Goal: Transaction & Acquisition: Purchase product/service

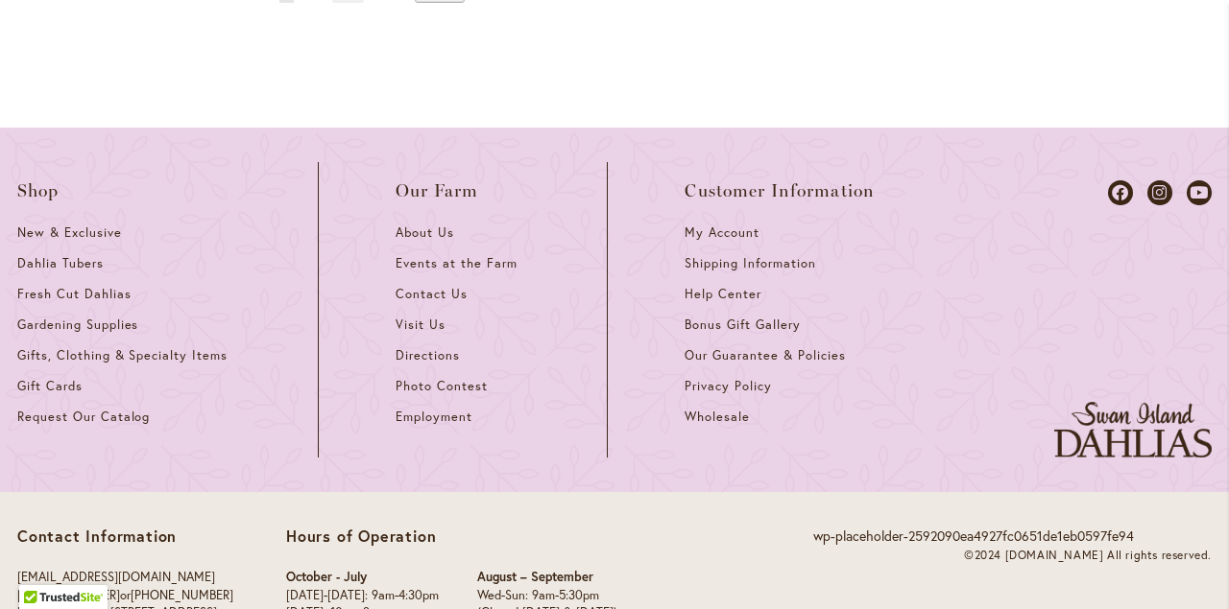
scroll to position [2004, 0]
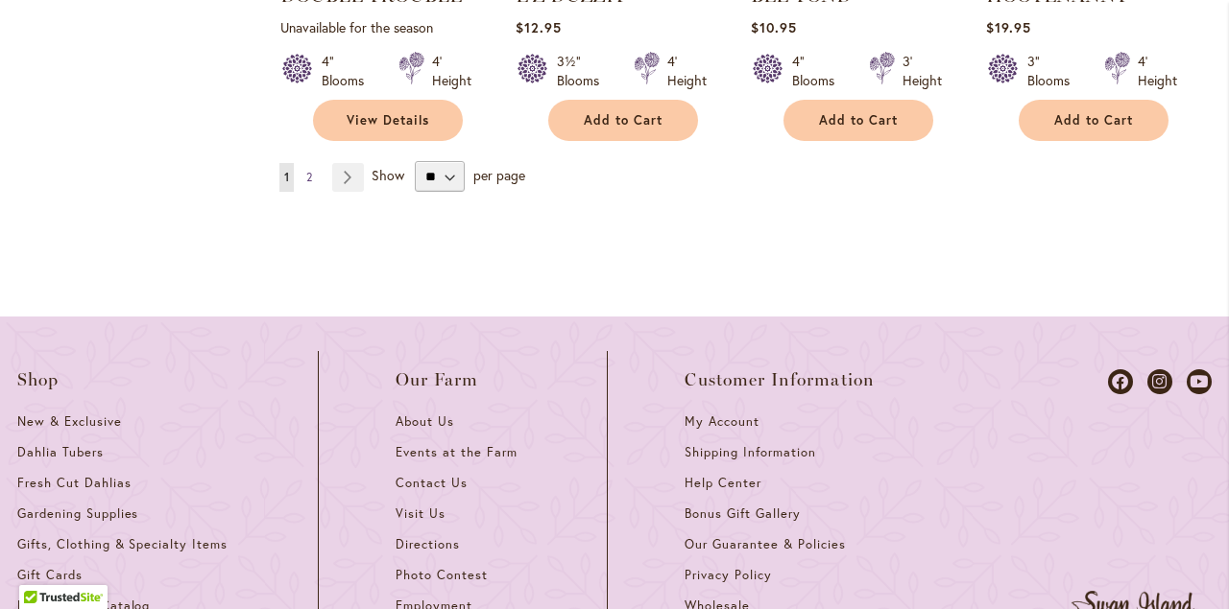
click at [309, 184] on span "2" at bounding box center [309, 177] width 6 height 14
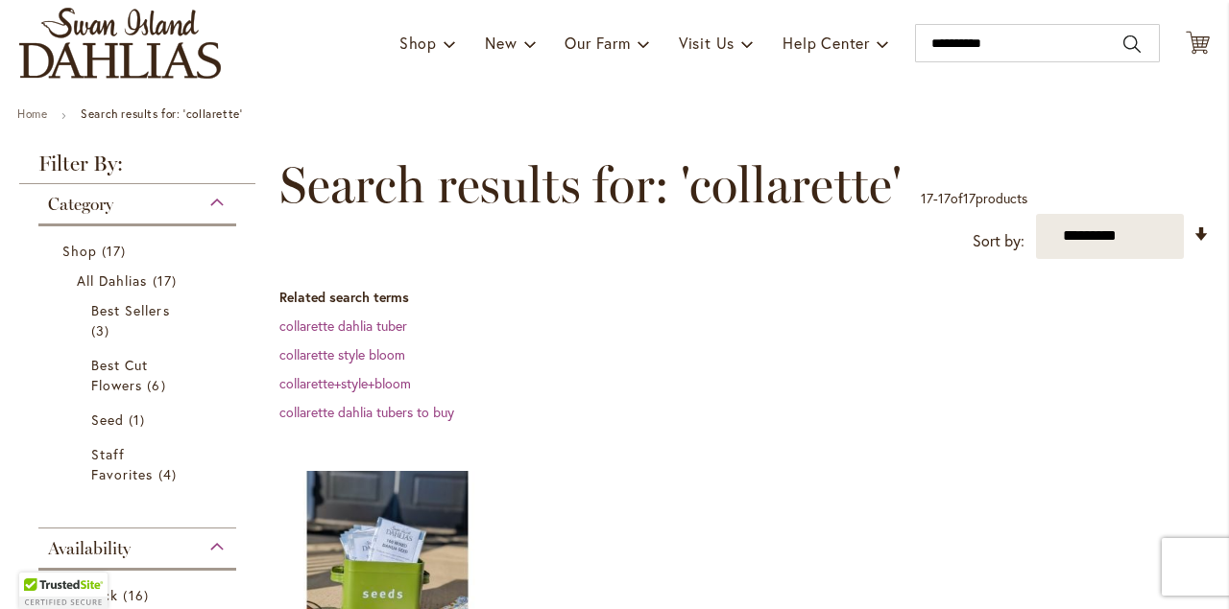
scroll to position [102, 0]
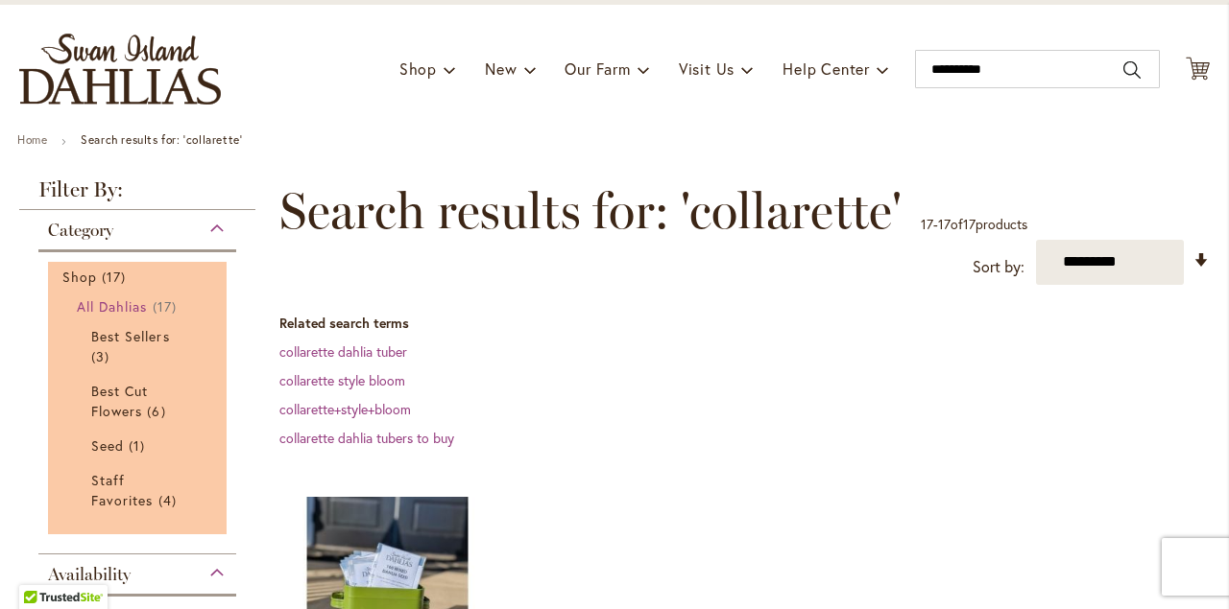
click at [106, 302] on span "All Dahlias" at bounding box center [112, 307] width 71 height 18
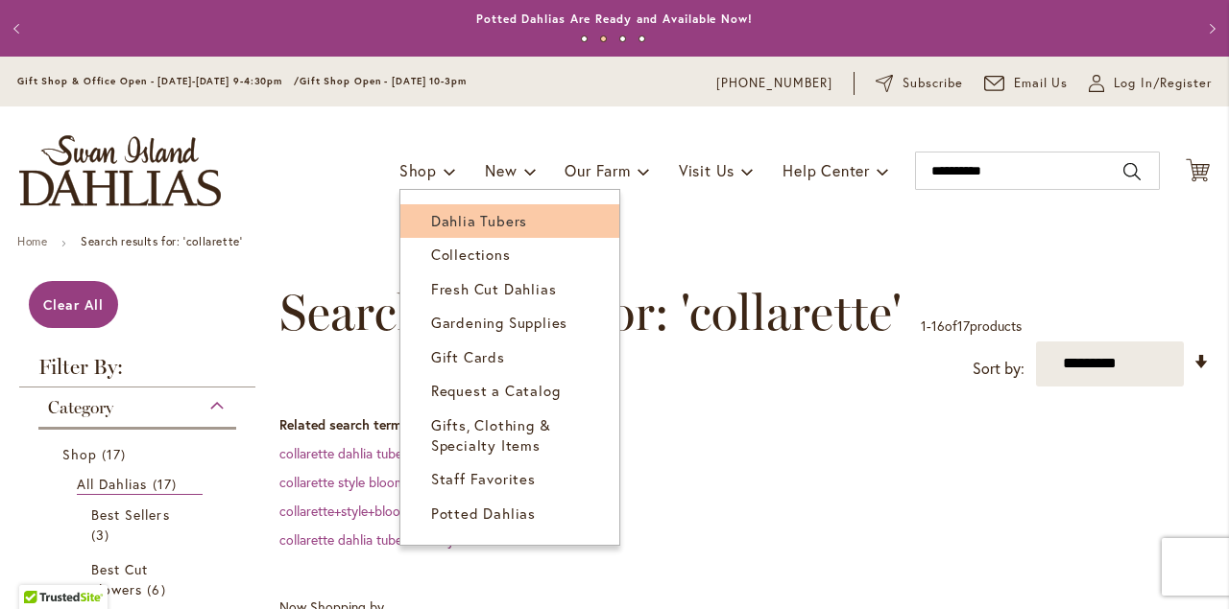
click at [436, 211] on link "Dahlia Tubers" at bounding box center [509, 221] width 219 height 34
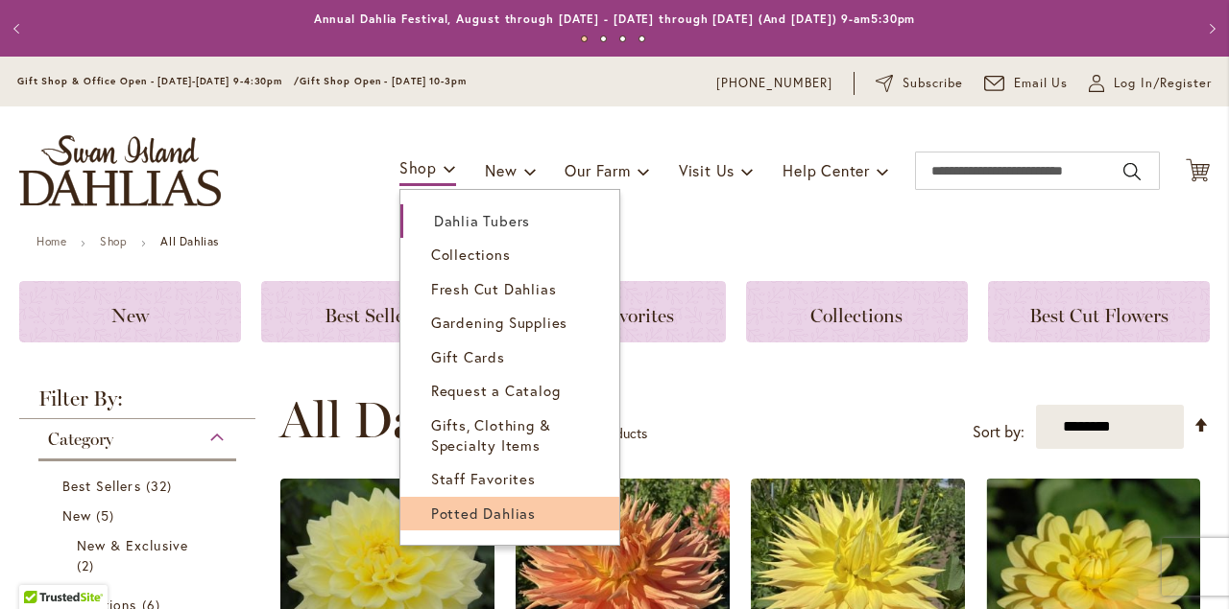
click at [439, 511] on span "Potted Dahlias" at bounding box center [483, 513] width 105 height 19
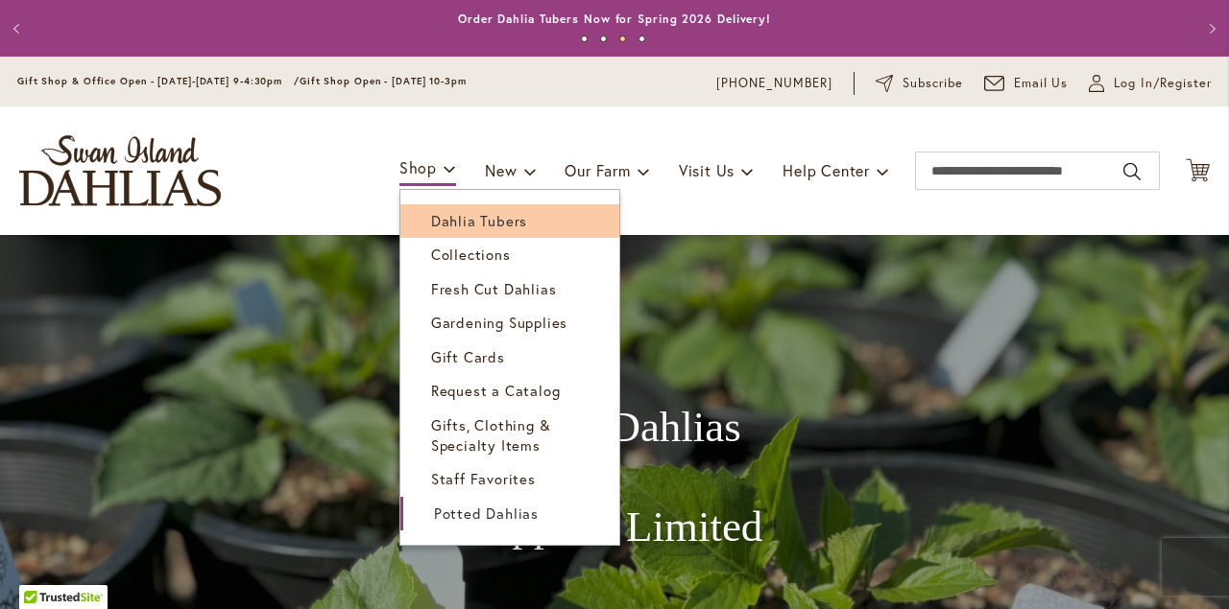
click at [449, 227] on span "Dahlia Tubers" at bounding box center [479, 220] width 96 height 19
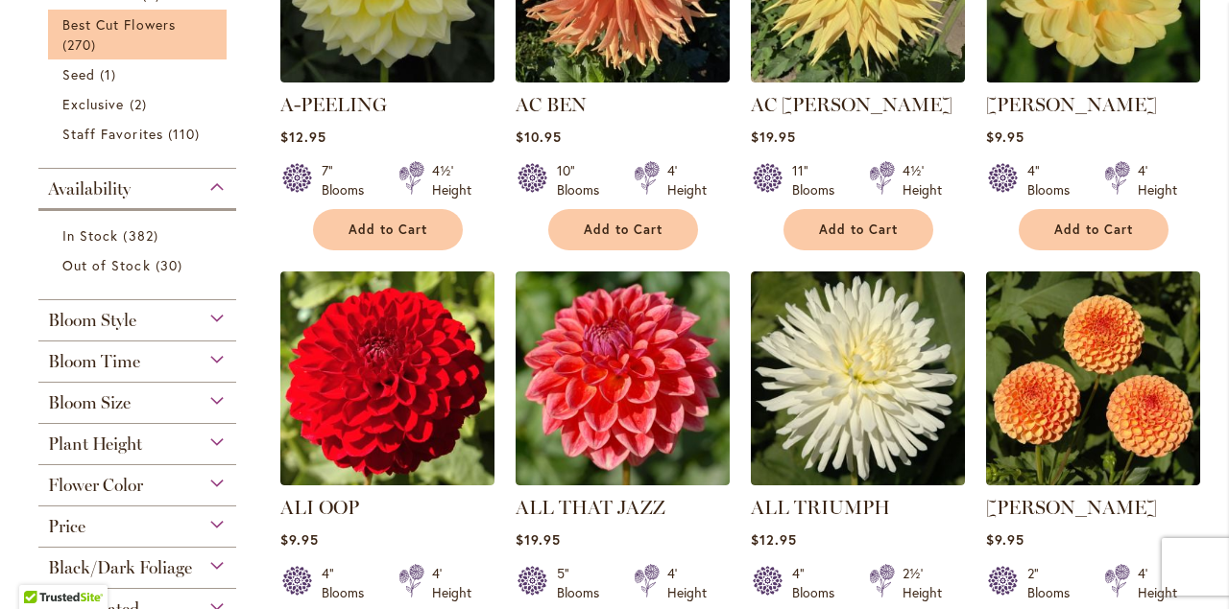
scroll to position [712, 0]
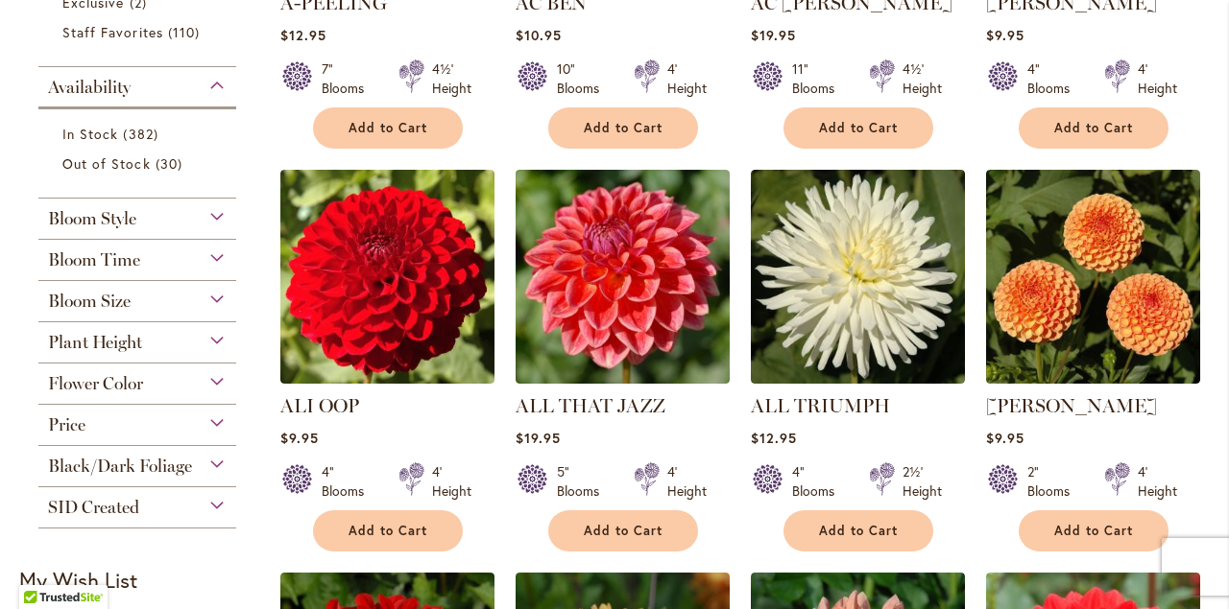
click at [99, 333] on span "Plant Height" at bounding box center [95, 342] width 94 height 21
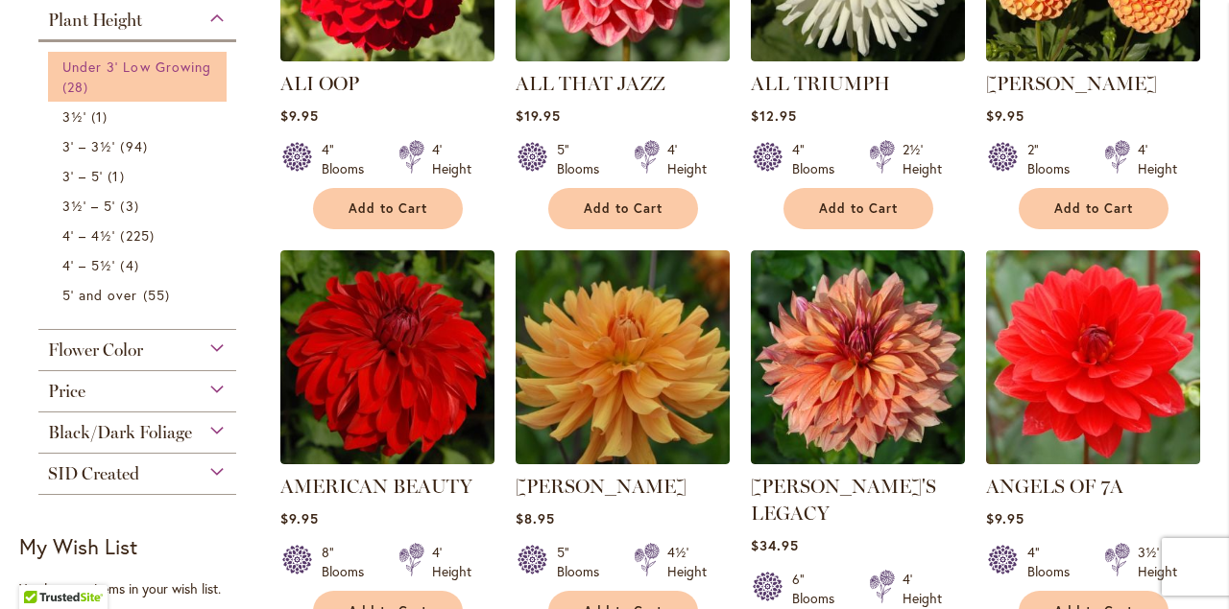
click at [131, 84] on link "Under 3' Low Growing 28 items" at bounding box center [139, 77] width 155 height 40
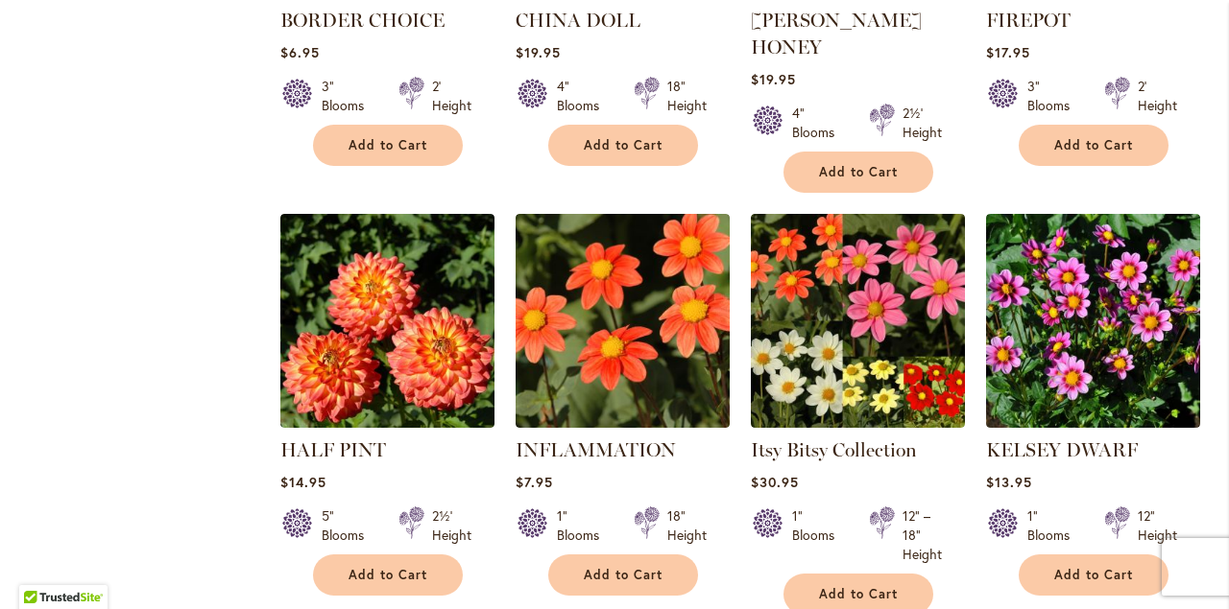
scroll to position [1766, 0]
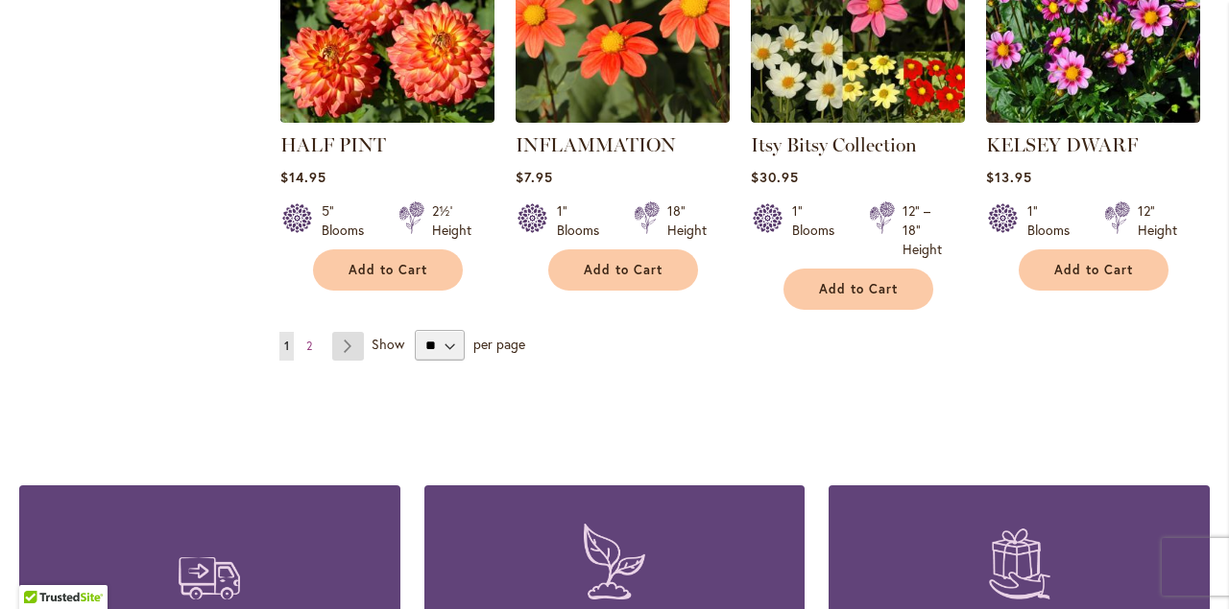
click at [348, 332] on link "Page Next" at bounding box center [348, 346] width 32 height 29
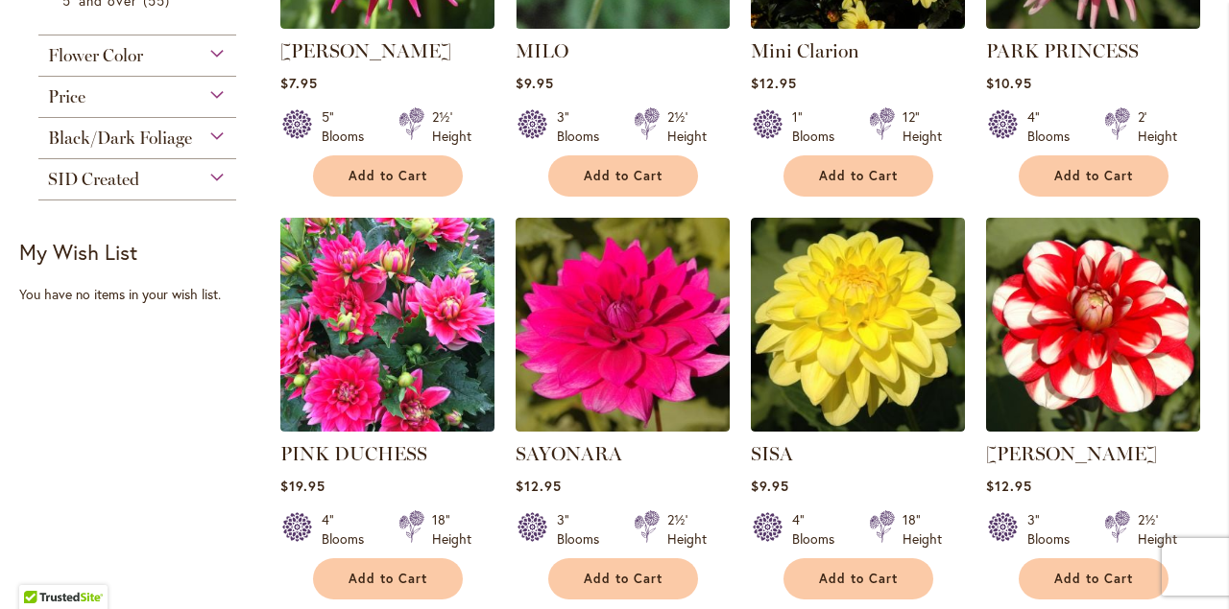
scroll to position [1359, 0]
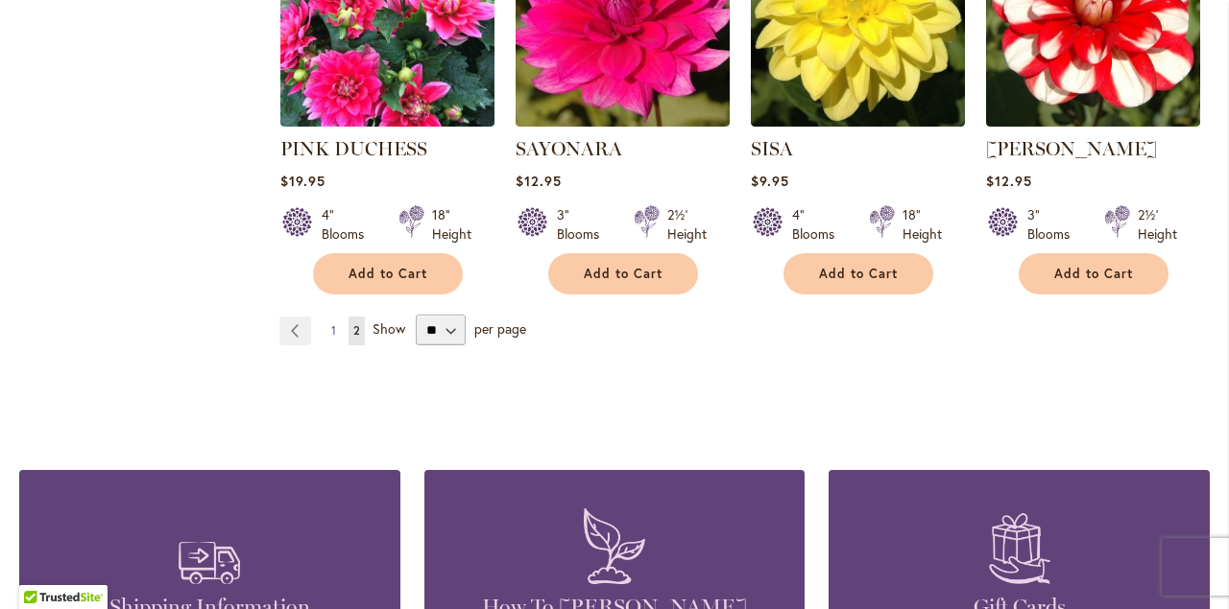
click at [331, 323] on span "1" at bounding box center [333, 330] width 5 height 14
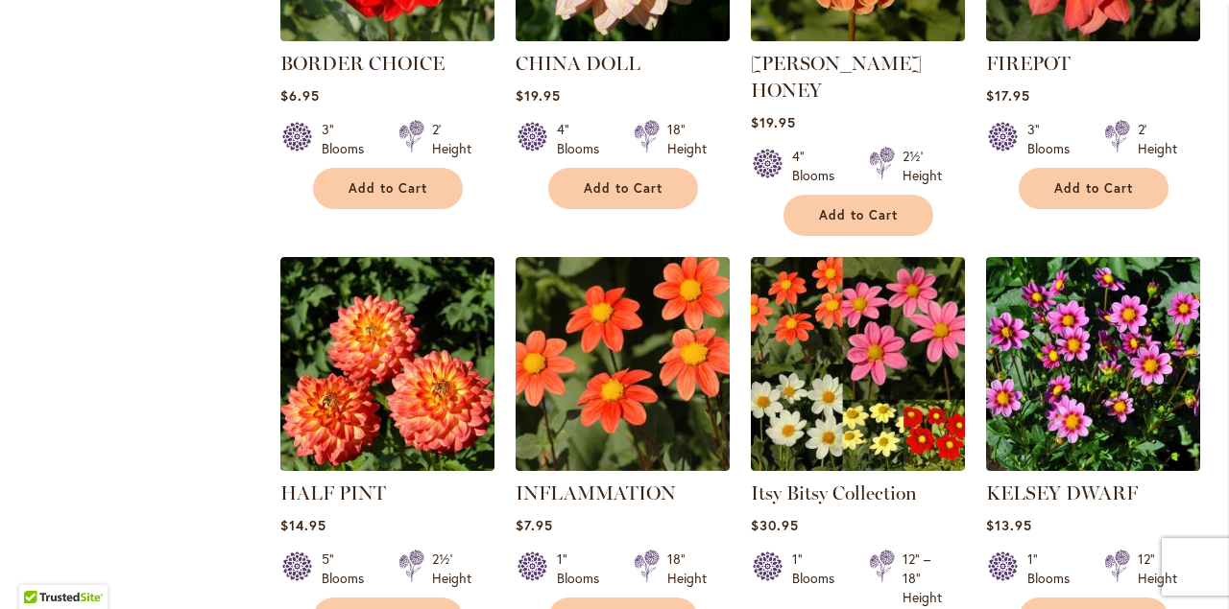
scroll to position [1461, 0]
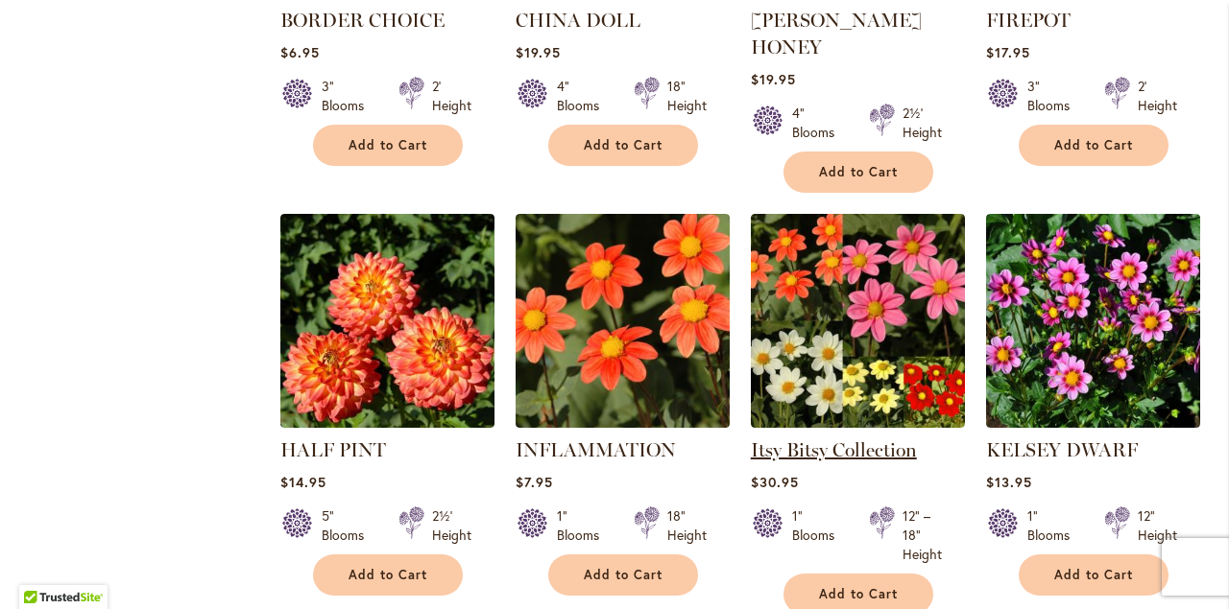
click at [800, 439] on link "Itsy Bitsy Collection" at bounding box center [834, 450] width 166 height 23
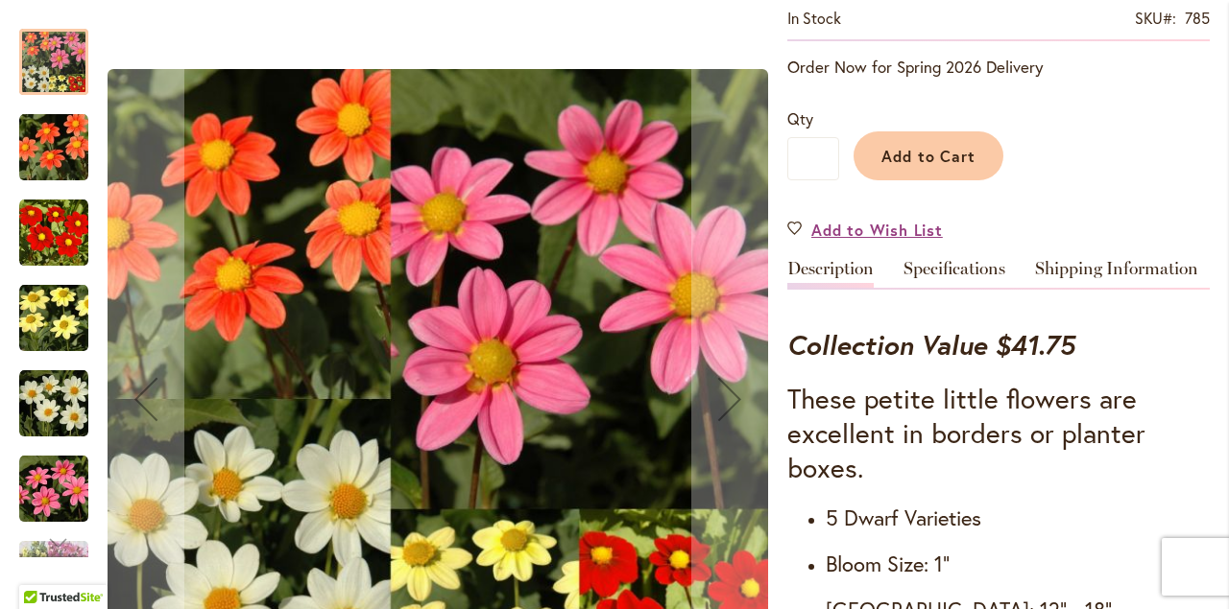
scroll to position [305, 0]
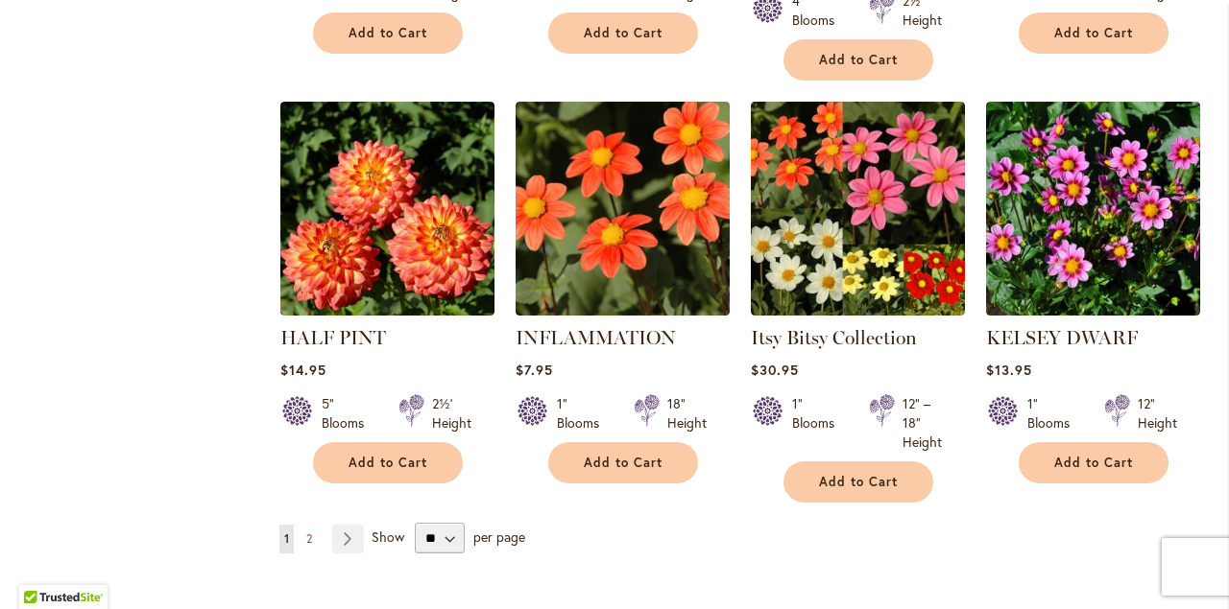
scroll to position [1664, 0]
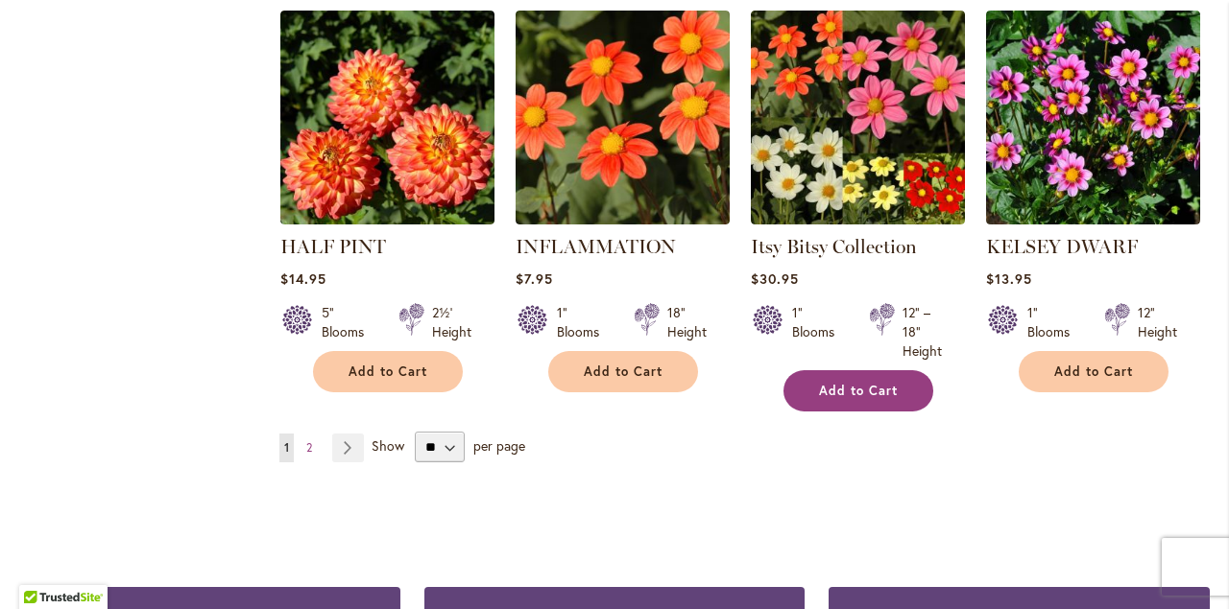
click at [831, 370] on button "Add to Cart" at bounding box center [858, 390] width 150 height 41
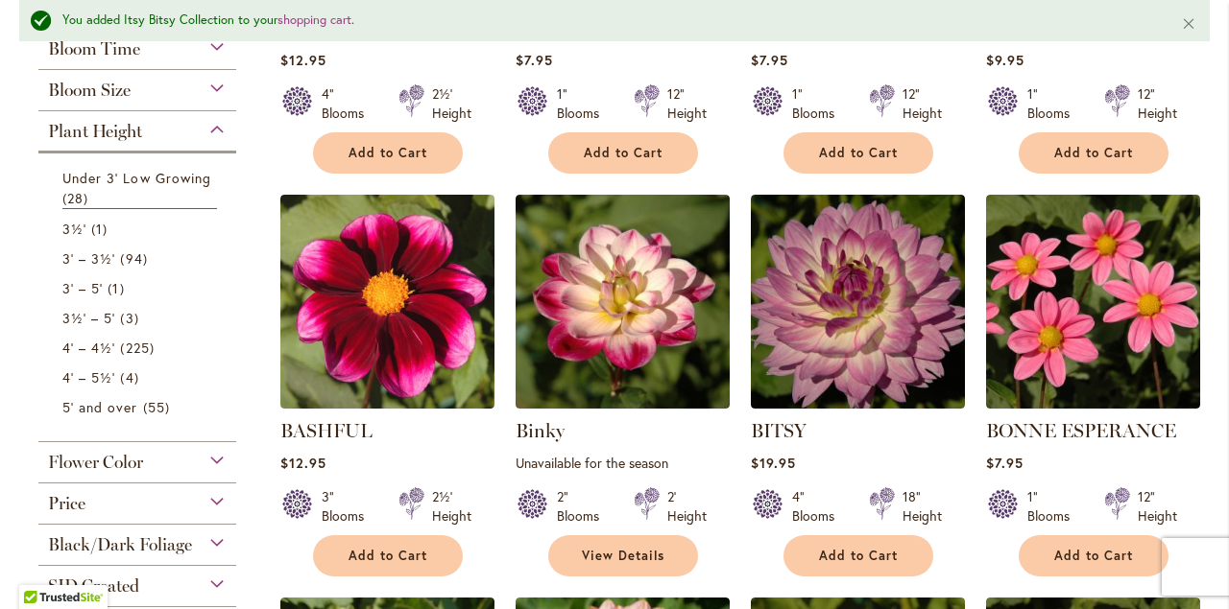
scroll to position [291, 0]
